Goal: Task Accomplishment & Management: Use online tool/utility

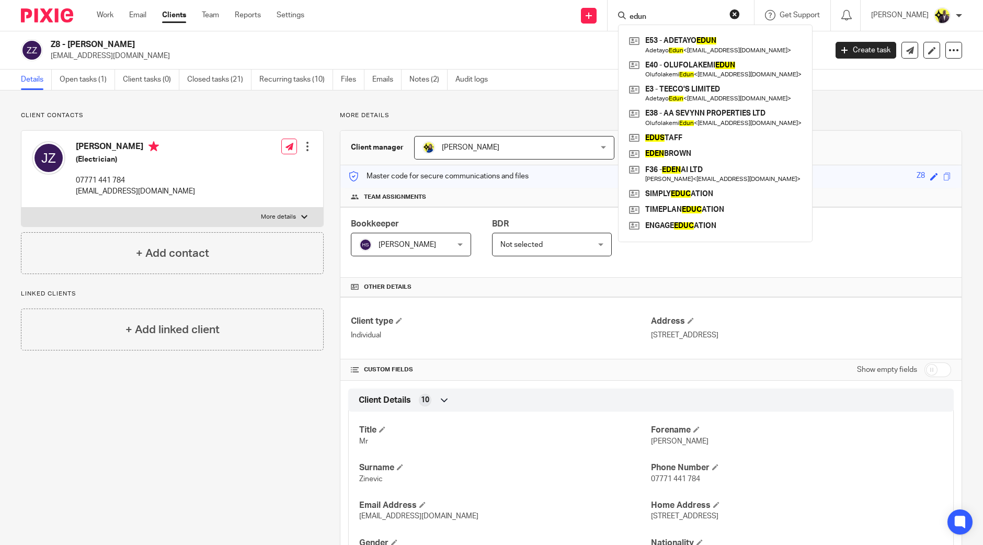
drag, startPoint x: 689, startPoint y: 17, endPoint x: 645, endPoint y: 17, distance: 43.4
click at [645, 17] on div "edun" at bounding box center [679, 15] width 122 height 13
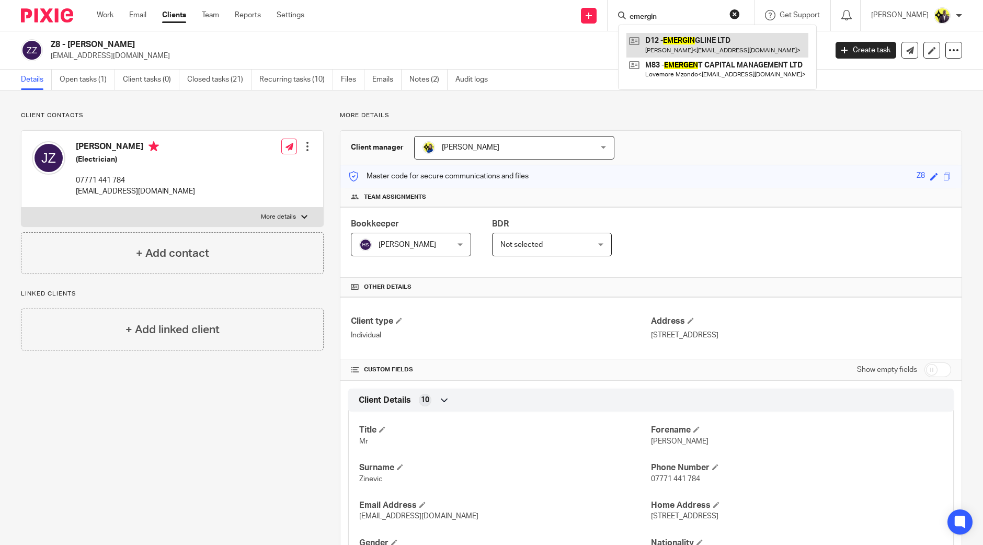
type input "emergin"
click at [706, 38] on link at bounding box center [717, 45] width 182 height 24
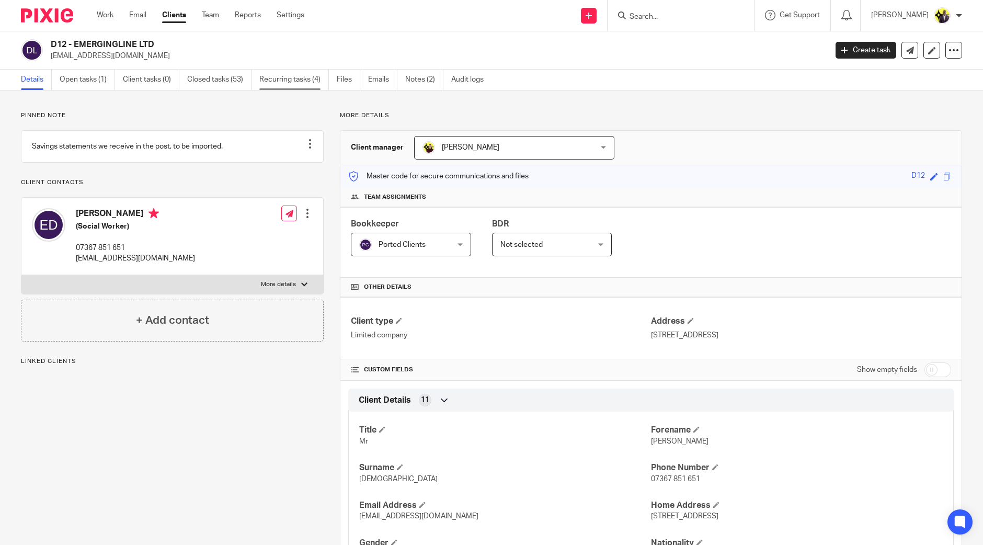
click at [302, 81] on link "Recurring tasks (4)" at bounding box center [294, 80] width 70 height 20
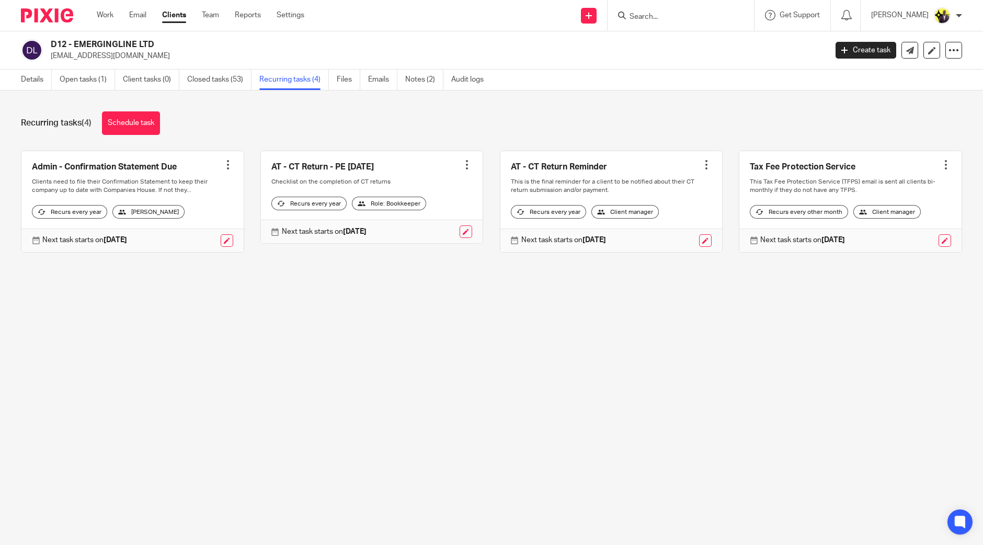
click at [358, 329] on main "D12 - EMERGINGLINE LTD [EMAIL_ADDRESS][DOMAIN_NAME] Create task Update from Com…" at bounding box center [491, 272] width 983 height 545
click at [42, 79] on link "Details" at bounding box center [36, 80] width 31 height 20
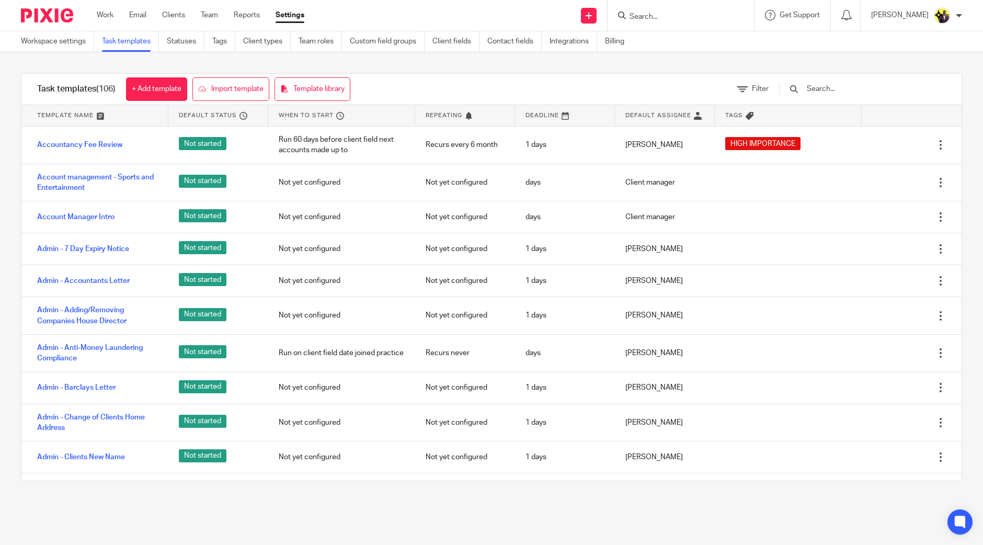
click at [863, 84] on input "text" at bounding box center [867, 89] width 122 height 12
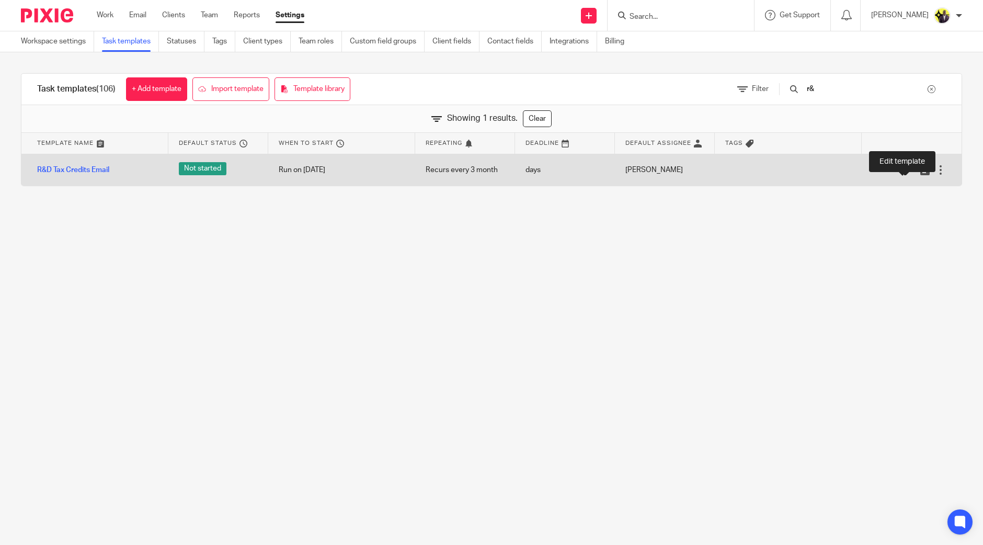
type input "r&"
click at [904, 174] on icon at bounding box center [909, 170] width 10 height 10
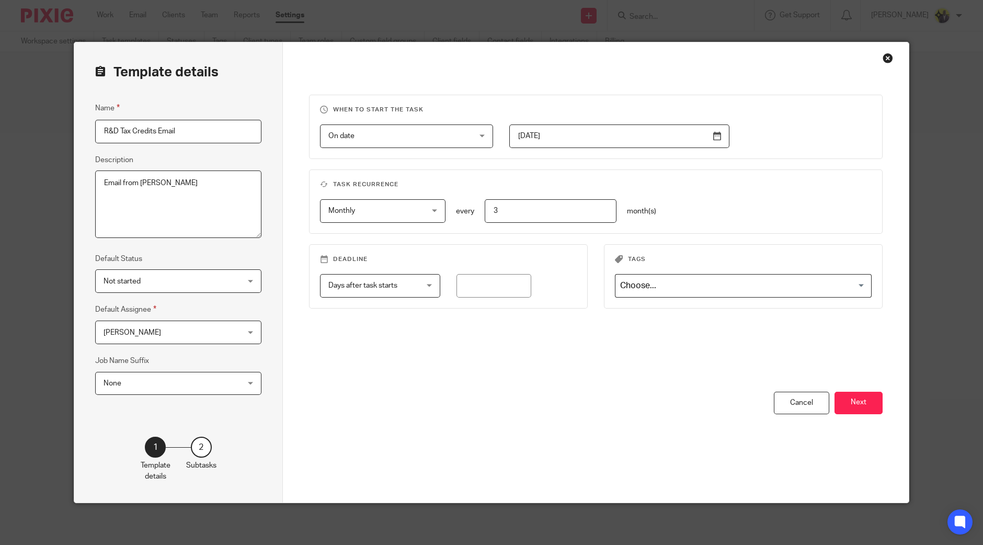
drag, startPoint x: 547, startPoint y: 212, endPoint x: 469, endPoint y: 208, distance: 77.5
click at [474, 208] on div "3" at bounding box center [545, 211] width 142 height 24
type input "6"
click at [859, 406] on button "Next" at bounding box center [858, 403] width 48 height 22
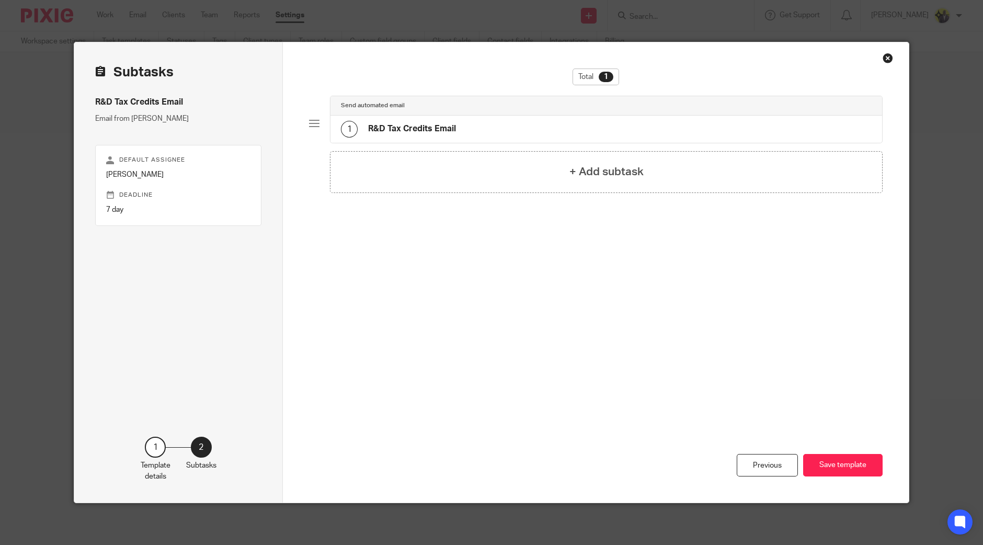
click at [476, 130] on div "1 R&D Tax Credits Email" at bounding box center [606, 129] width 552 height 27
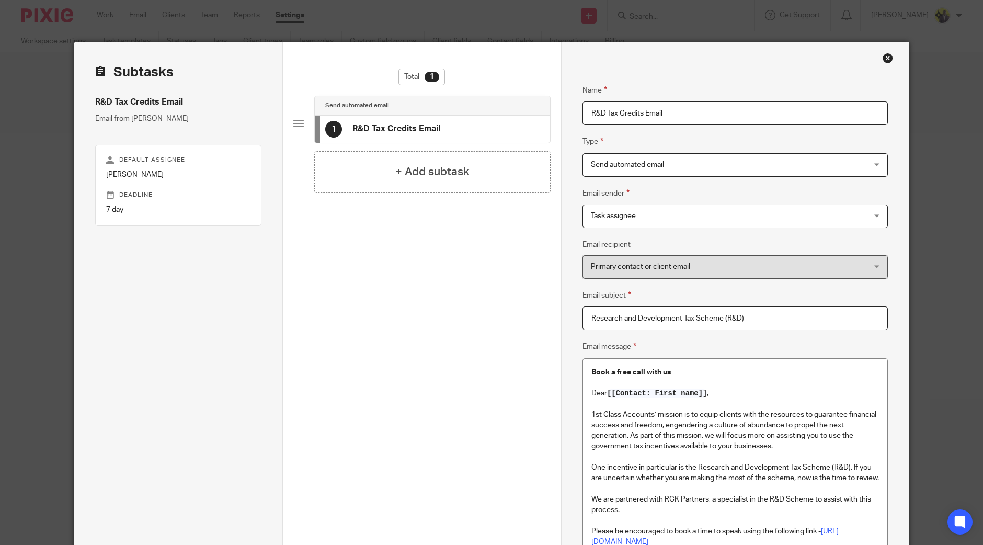
click at [721, 369] on p "Book a free call with us" at bounding box center [735, 372] width 288 height 10
click at [736, 394] on p "Dear [[Contact: First name]] ," at bounding box center [735, 393] width 288 height 10
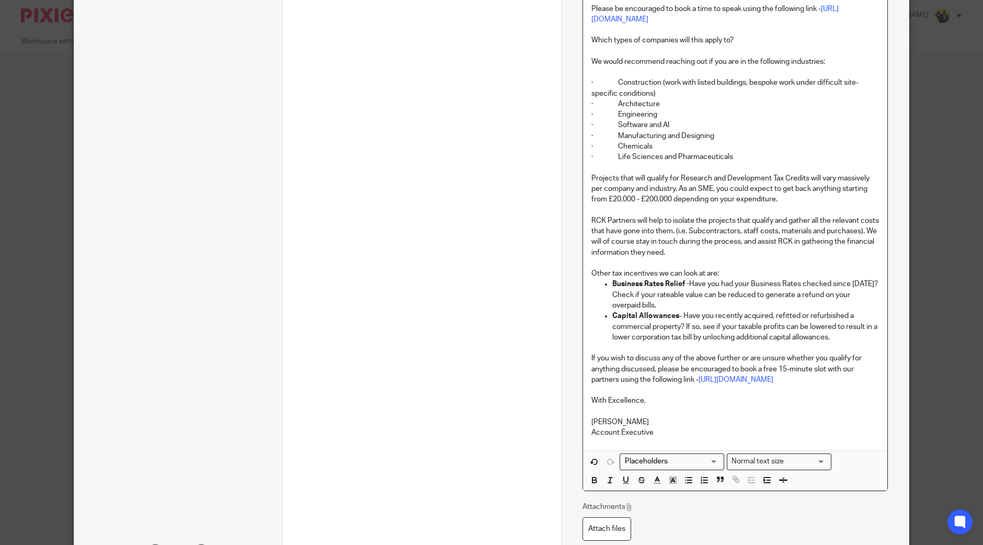
scroll to position [649, 0]
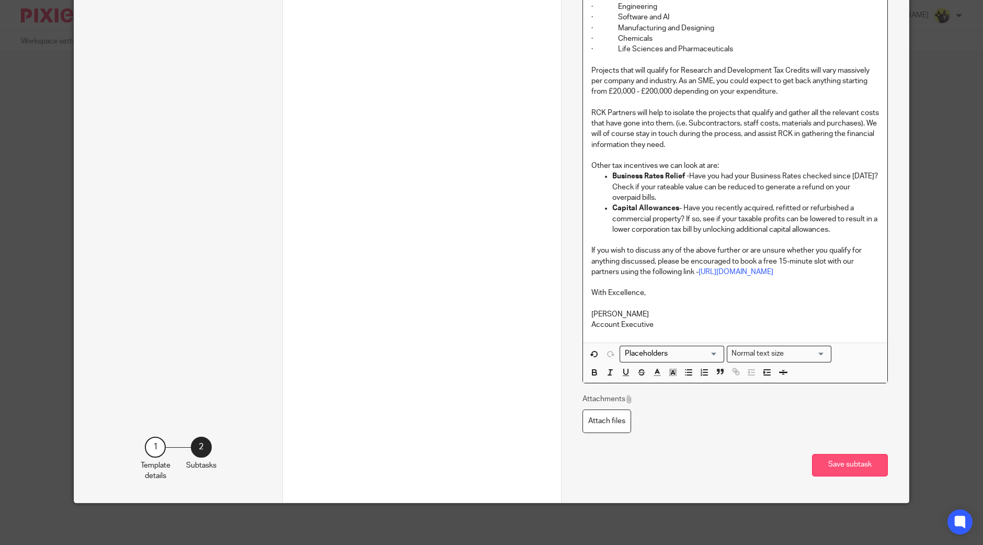
click at [836, 458] on button "Save subtask" at bounding box center [850, 465] width 76 height 22
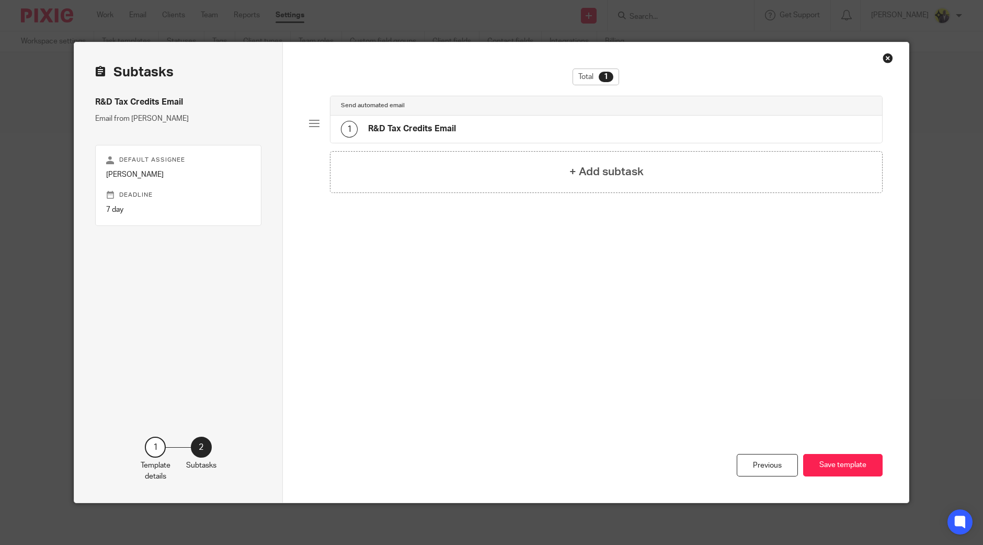
scroll to position [0, 0]
click at [842, 465] on button "Save template" at bounding box center [842, 465] width 79 height 22
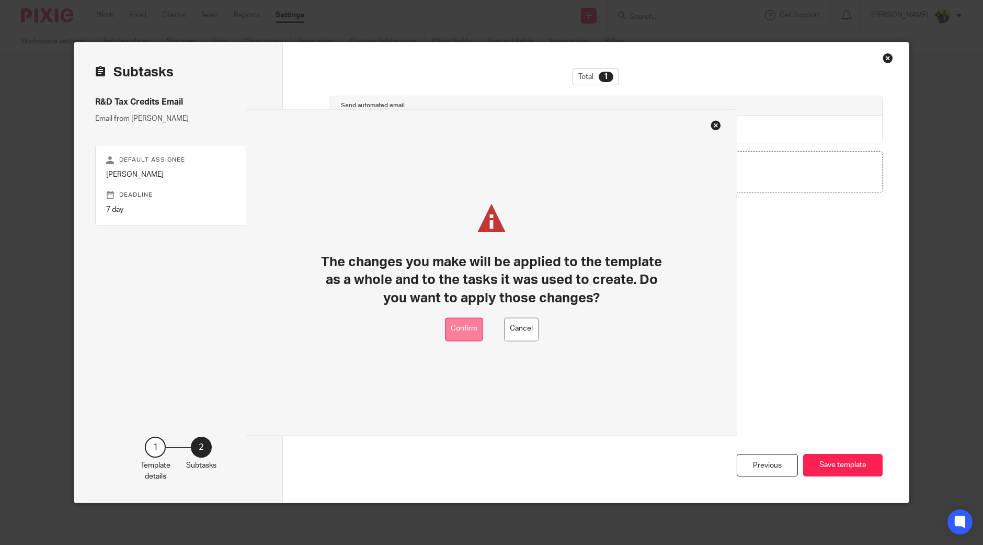
click at [448, 328] on button "Confirm" at bounding box center [464, 329] width 38 height 24
